Goal: Find specific page/section

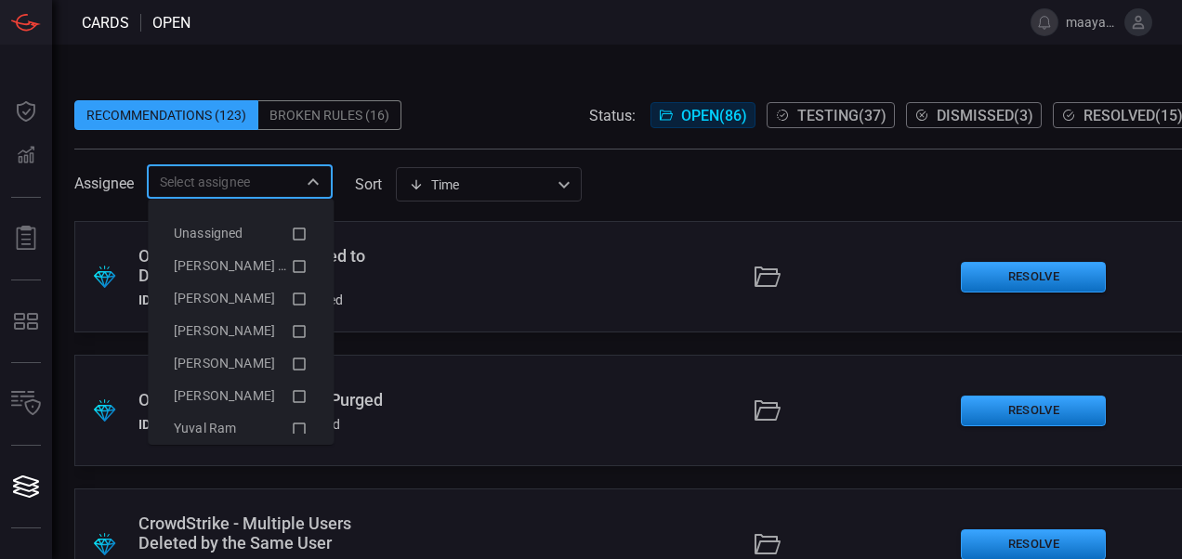
click at [226, 170] on input "text" at bounding box center [224, 181] width 144 height 23
click at [291, 262] on icon at bounding box center [299, 267] width 17 height 22
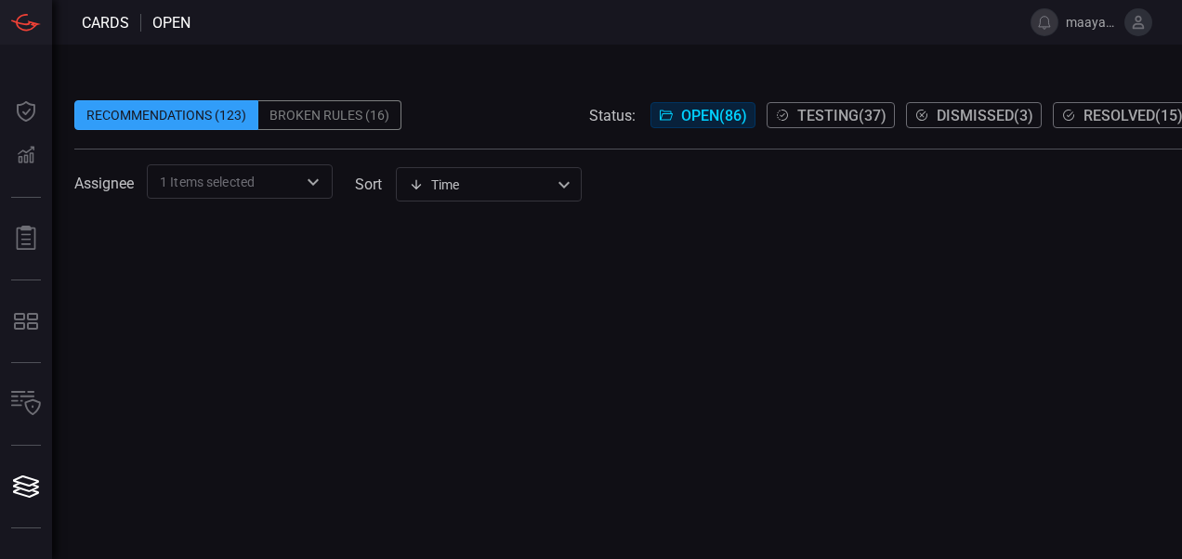
click at [495, 65] on div "Recommendations (123) Broken Rules (16) Status: Open ( 86 ) Testing ( 37 ) Dism…" at bounding box center [634, 302] width 1165 height 515
click at [341, 109] on div "Broken Rules (16)" at bounding box center [329, 115] width 143 height 30
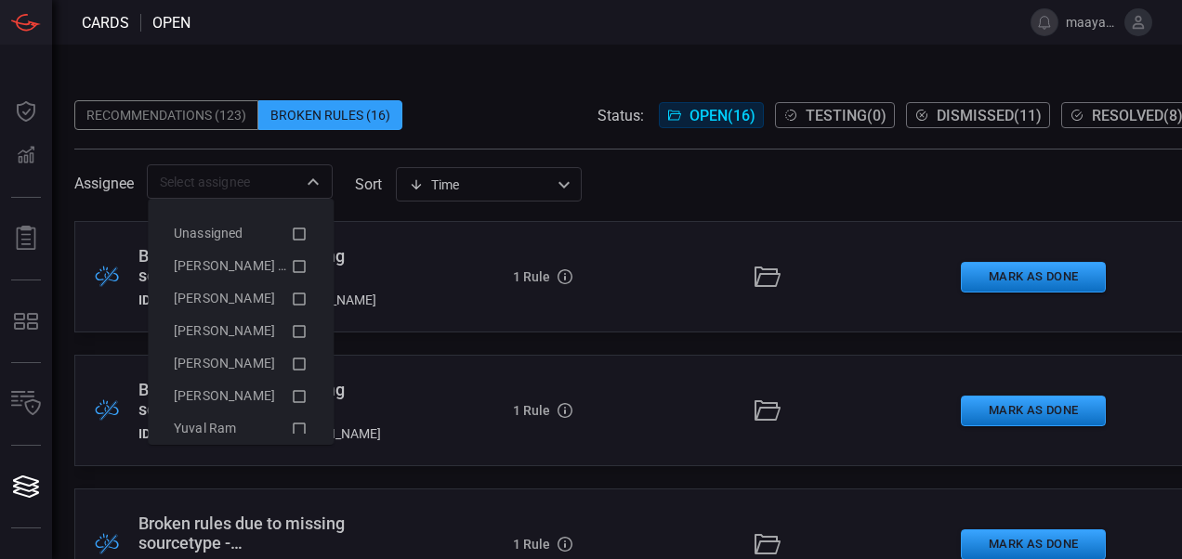
click at [256, 164] on div "​" at bounding box center [240, 181] width 186 height 34
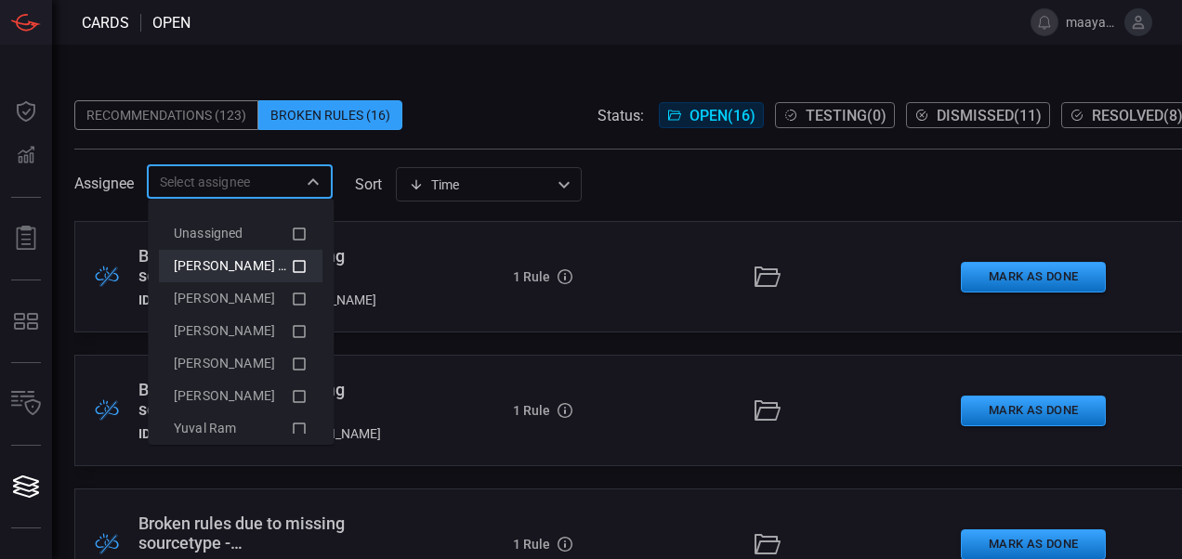
click at [265, 270] on span "[PERSON_NAME] (Myself)" at bounding box center [250, 265] width 152 height 15
click at [494, 89] on span at bounding box center [632, 86] width 1117 height 28
